Goal: Check status: Check status

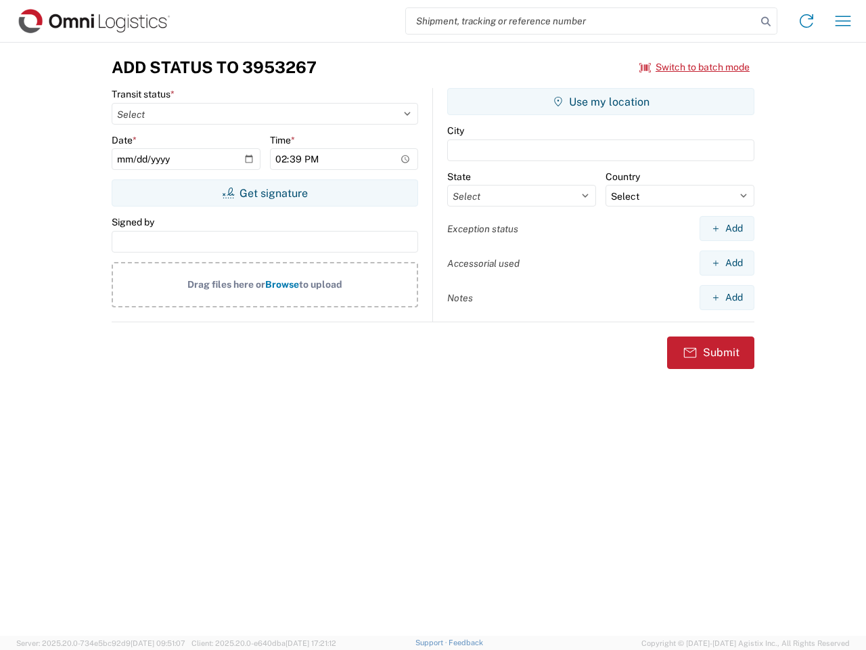
click at [581, 21] on input "search" at bounding box center [581, 21] width 351 height 26
click at [766, 22] on icon at bounding box center [766, 21] width 19 height 19
click at [807, 21] on icon at bounding box center [807, 21] width 22 height 22
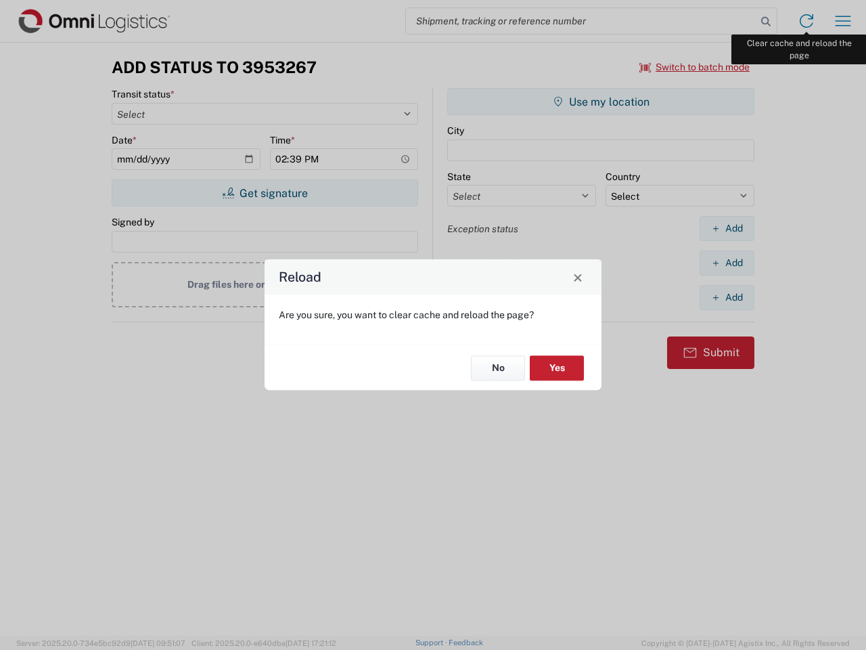
click at [843, 21] on div "Reload Are you sure, you want to clear cache and reload the page? No Yes" at bounding box center [433, 325] width 866 height 650
click at [695, 67] on div "Reload Are you sure, you want to clear cache and reload the page? No Yes" at bounding box center [433, 325] width 866 height 650
click at [265, 193] on div "Reload Are you sure, you want to clear cache and reload the page? No Yes" at bounding box center [433, 325] width 866 height 650
click at [601, 102] on div "Reload Are you sure, you want to clear cache and reload the page? No Yes" at bounding box center [433, 325] width 866 height 650
click at [727, 228] on div "Reload Are you sure, you want to clear cache and reload the page? No Yes" at bounding box center [433, 325] width 866 height 650
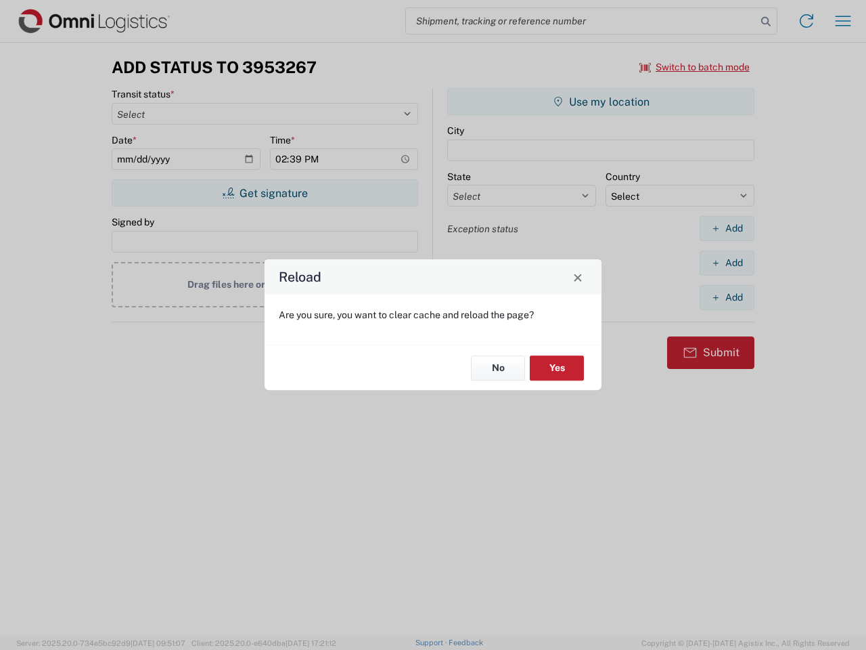
click at [727, 263] on div "Reload Are you sure, you want to clear cache and reload the page? No Yes" at bounding box center [433, 325] width 866 height 650
click at [727, 297] on div "Reload Are you sure, you want to clear cache and reload the page? No Yes" at bounding box center [433, 325] width 866 height 650
